Goal: Task Accomplishment & Management: Manage account settings

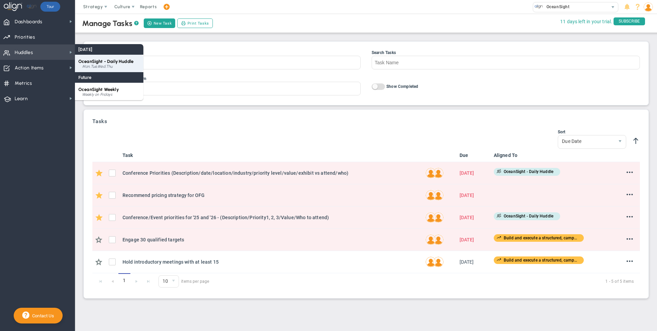
click at [92, 59] on span "OceanSight - Daily Huddle" at bounding box center [105, 61] width 55 height 5
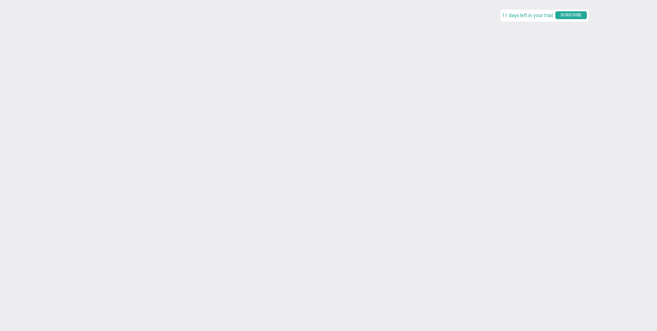
type input "[DATE]"
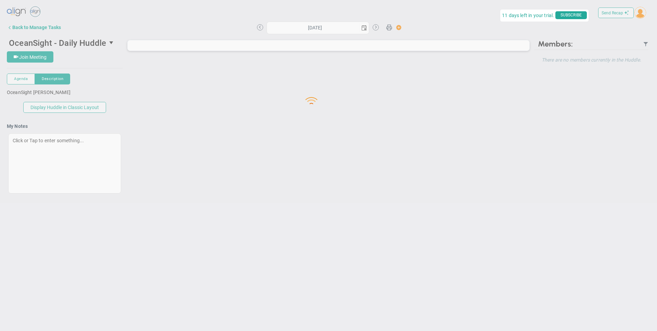
type input "[DATE]"
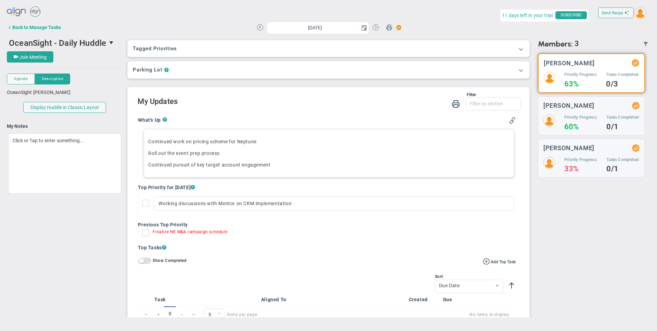
click at [276, 142] on p "Continued work on pricing scheme for Neptune" at bounding box center [329, 141] width 362 height 7
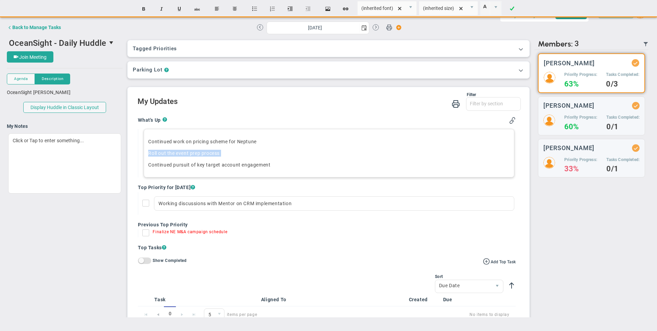
drag, startPoint x: 148, startPoint y: 152, endPoint x: 219, endPoint y: 157, distance: 71.1
click at [219, 157] on div "Continued work on pricing scheme for Neptune Roll out the event prep process Co…" at bounding box center [329, 153] width 370 height 49
click at [197, 160] on div "Continued work on pricing scheme for Neptune Roll out the event prep process Co…" at bounding box center [329, 153] width 370 height 49
click at [263, 143] on p "Continued work on pricing scheme for Neptune" at bounding box center [329, 141] width 362 height 7
click at [295, 164] on p "Continued pursuit of key target account engagement" at bounding box center [329, 165] width 362 height 7
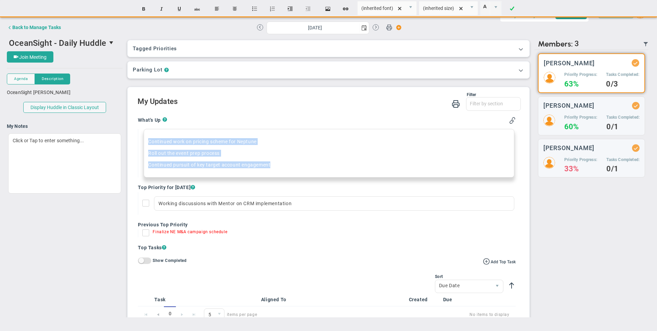
drag, startPoint x: 288, startPoint y: 165, endPoint x: 128, endPoint y: 135, distance: 163.0
click at [128, 135] on div "Filter What's Up Top Priorities Top Tasks Stucks Priorities ? ?" at bounding box center [329, 299] width 402 height 425
click at [283, 143] on p "Continued work on pricing scheme for Neptune" at bounding box center [329, 141] width 362 height 7
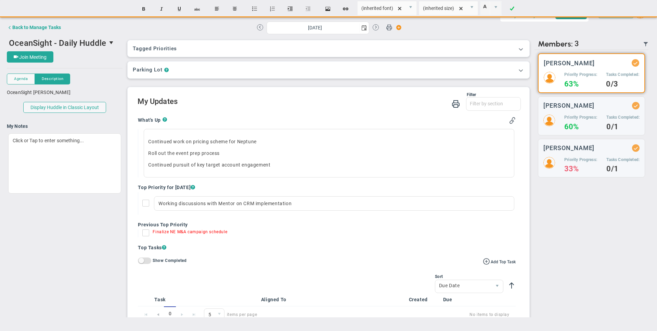
click at [546, 29] on div at bounding box center [586, 28] width 129 height 14
